Goal: Information Seeking & Learning: Learn about a topic

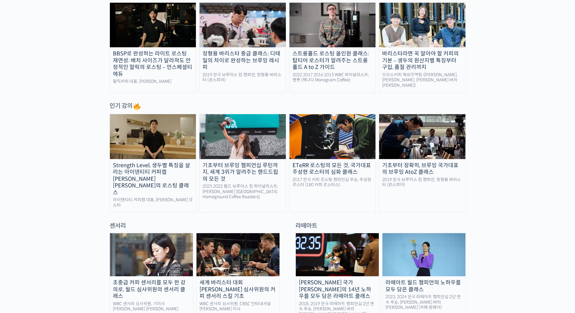
scroll to position [241, 0]
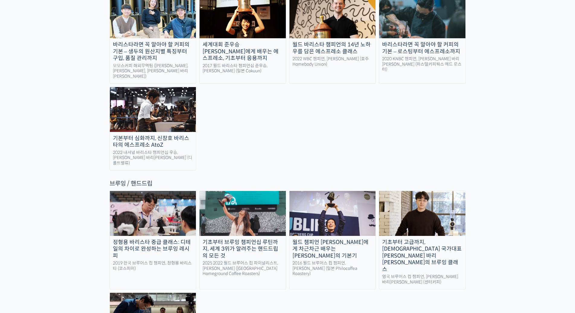
scroll to position [875, 0]
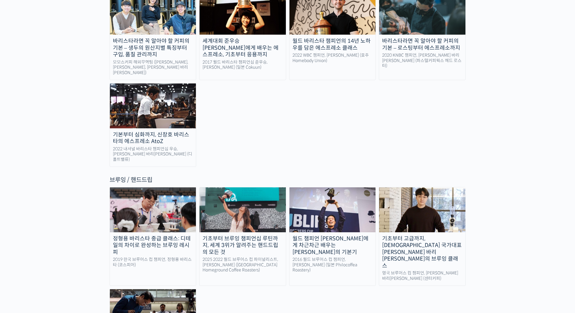
click at [329, 236] on div "월드 챔피언 [PERSON_NAME]에게 차근차근 배우는 [PERSON_NAME]의 기본기" at bounding box center [332, 246] width 86 height 21
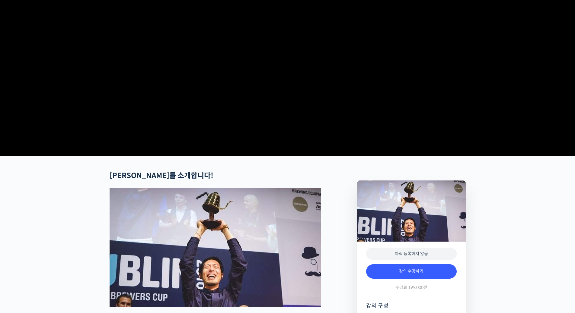
scroll to position [211, 0]
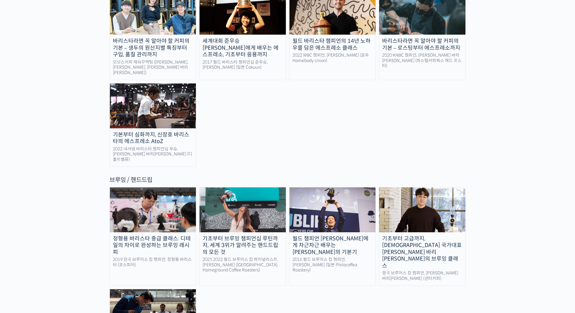
click at [253, 236] on div "기초부터 브루잉 챔피언십 루틴까지, 세계 3위가 알려주는 핸드드립의 모든 것" at bounding box center [242, 246] width 86 height 21
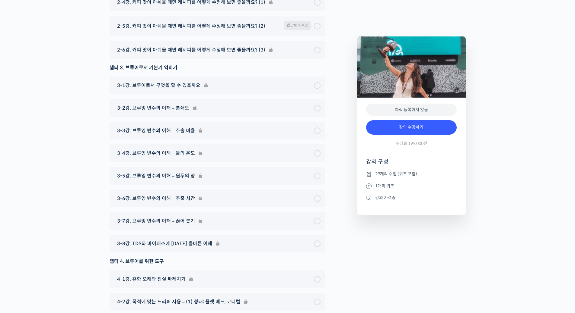
scroll to position [3137, 0]
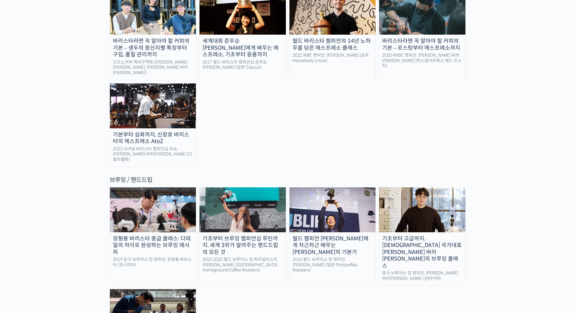
click at [338, 188] on img at bounding box center [332, 210] width 86 height 45
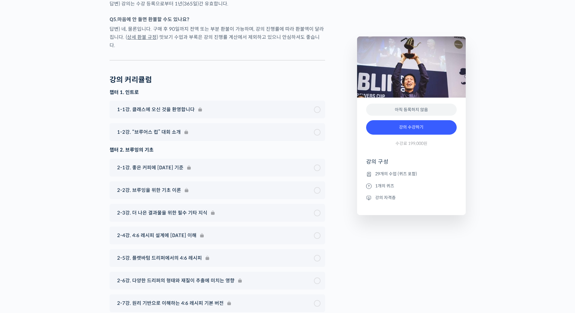
scroll to position [2504, 0]
